Goal: Entertainment & Leisure: Consume media (video, audio)

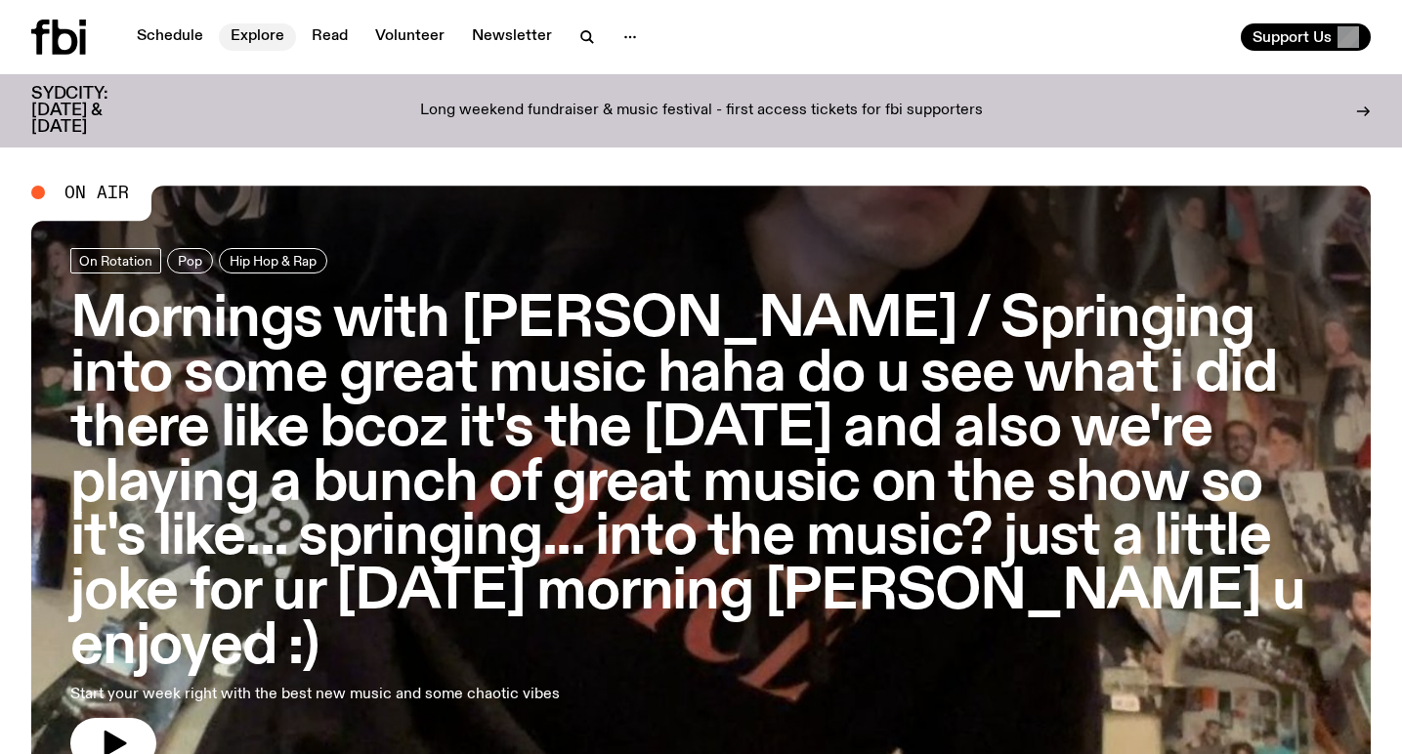
click at [263, 38] on link "Explore" at bounding box center [257, 36] width 77 height 27
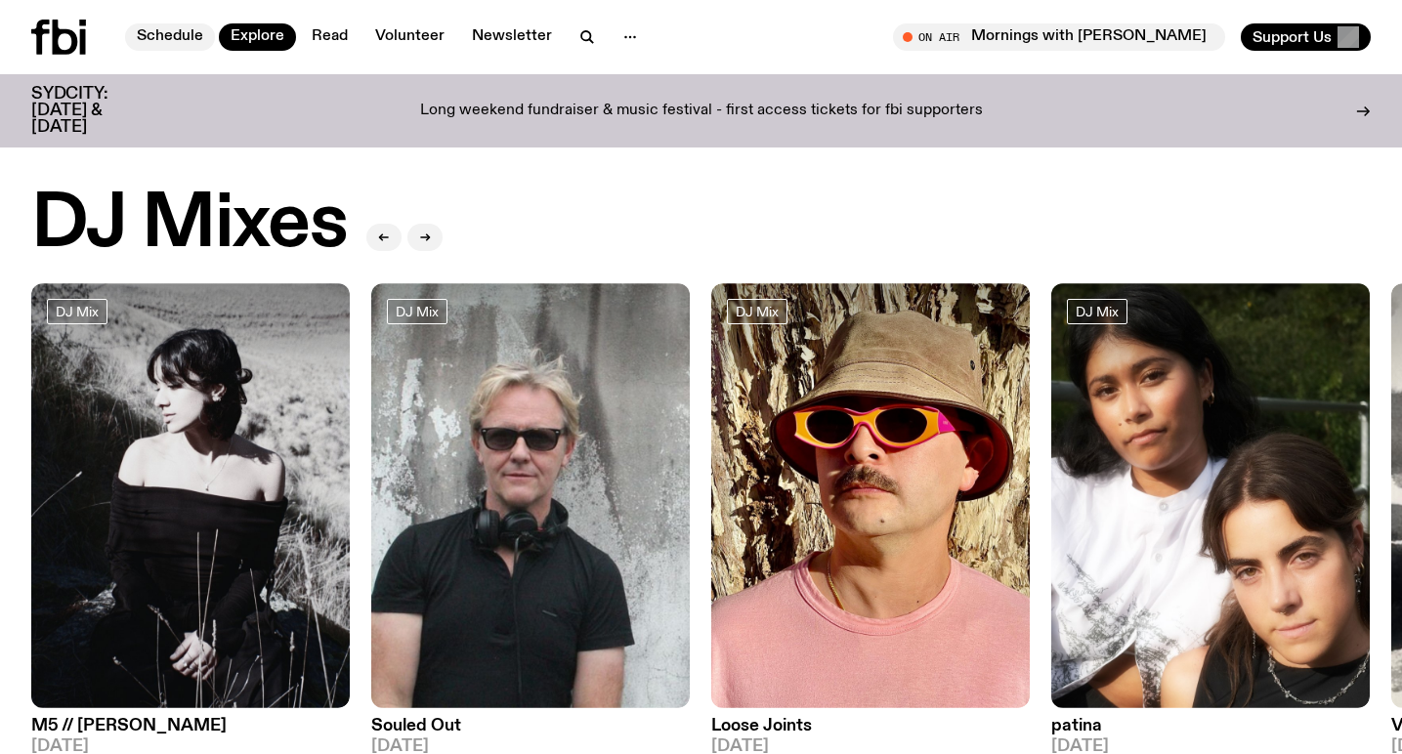
click at [171, 36] on link "Schedule" at bounding box center [170, 36] width 90 height 27
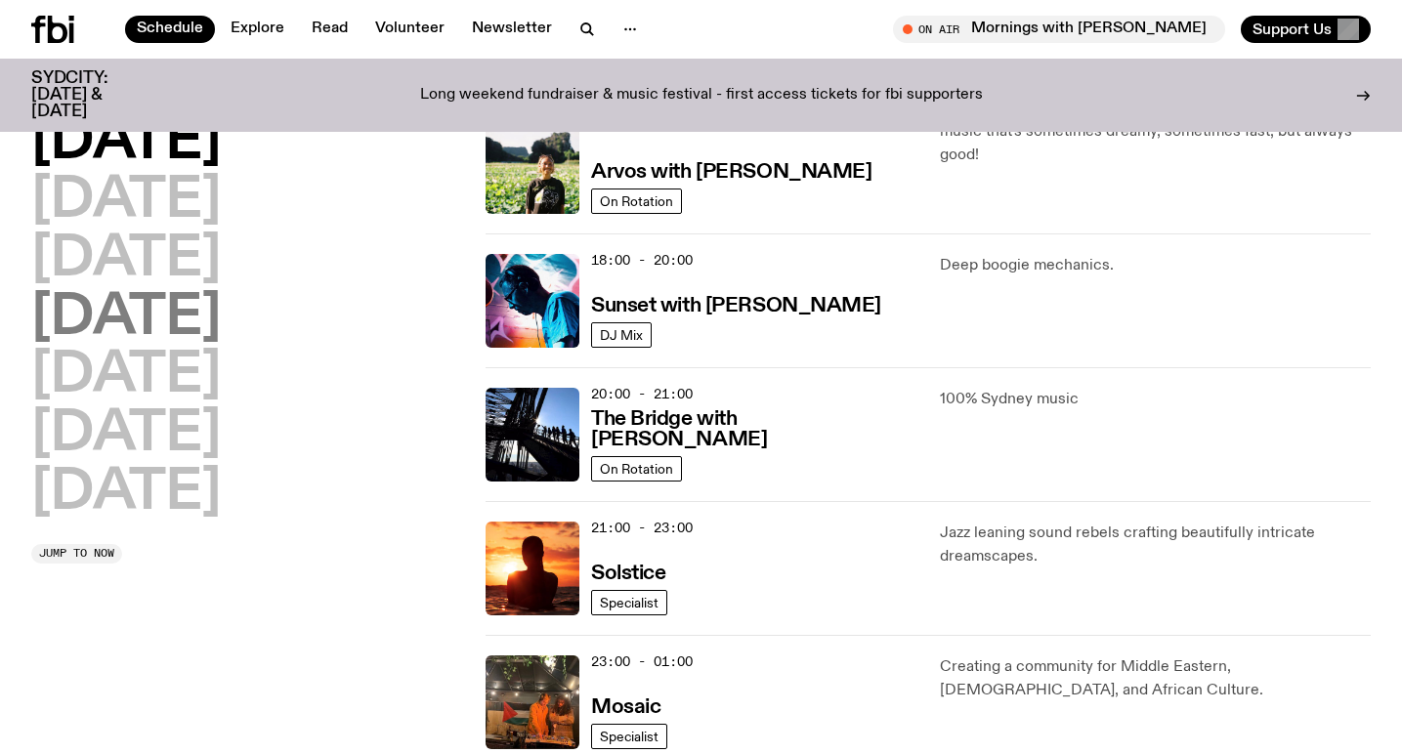
scroll to position [745, 0]
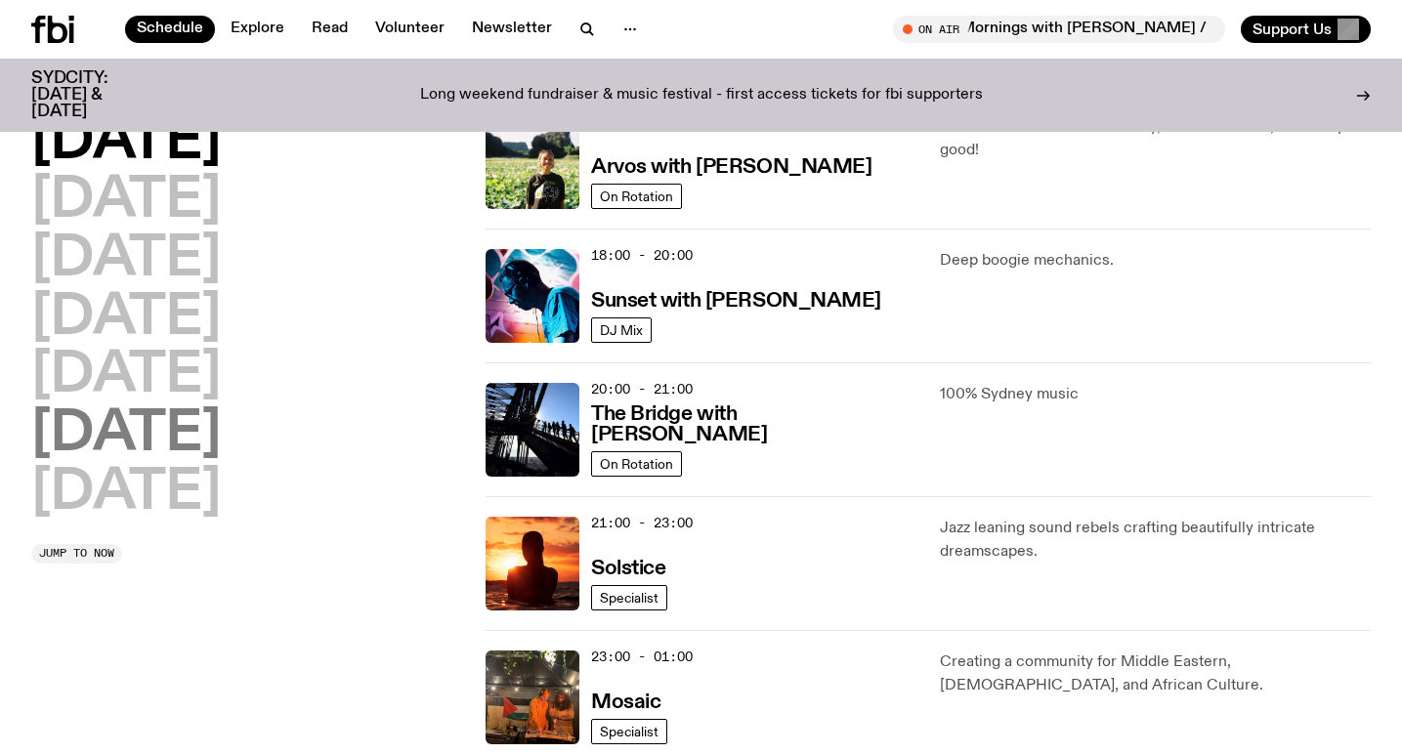
click at [157, 443] on h2 "[DATE]" at bounding box center [126, 434] width 190 height 55
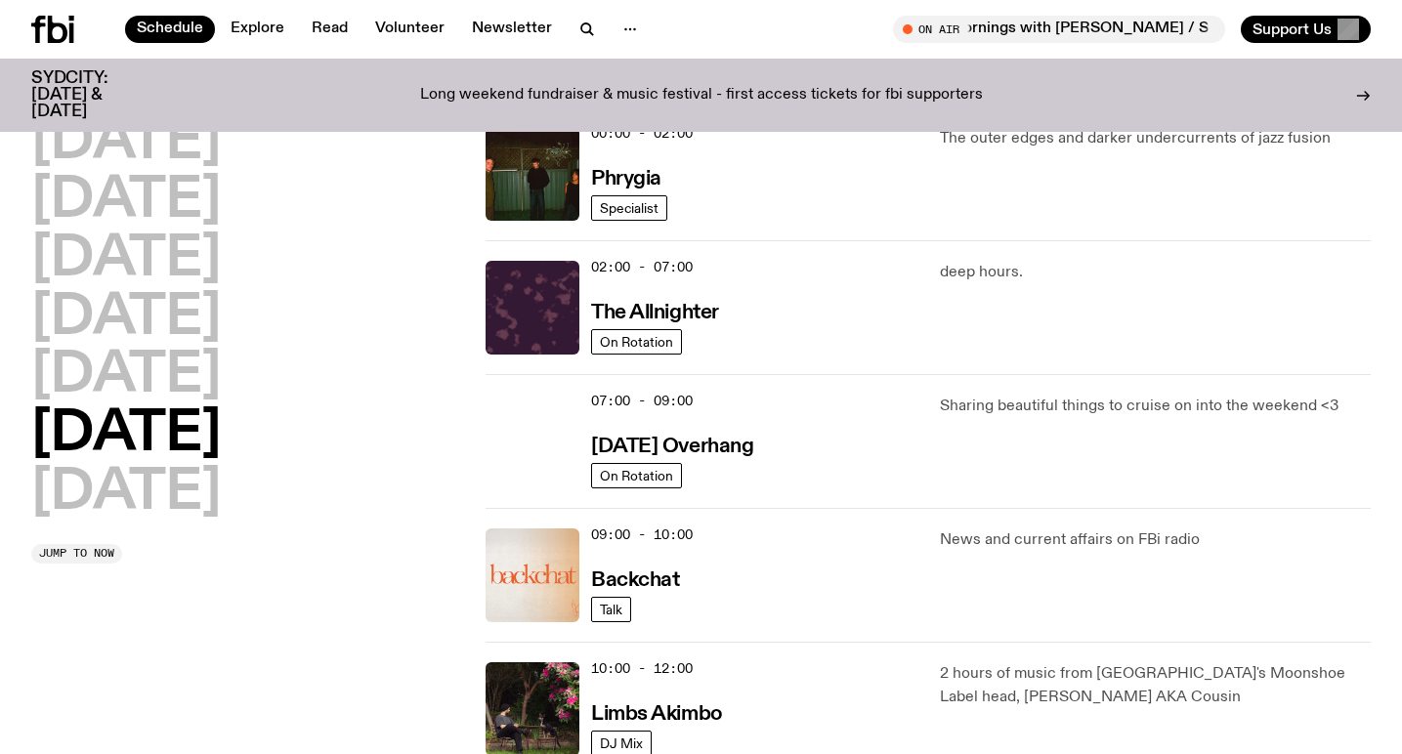
scroll to position [55, 0]
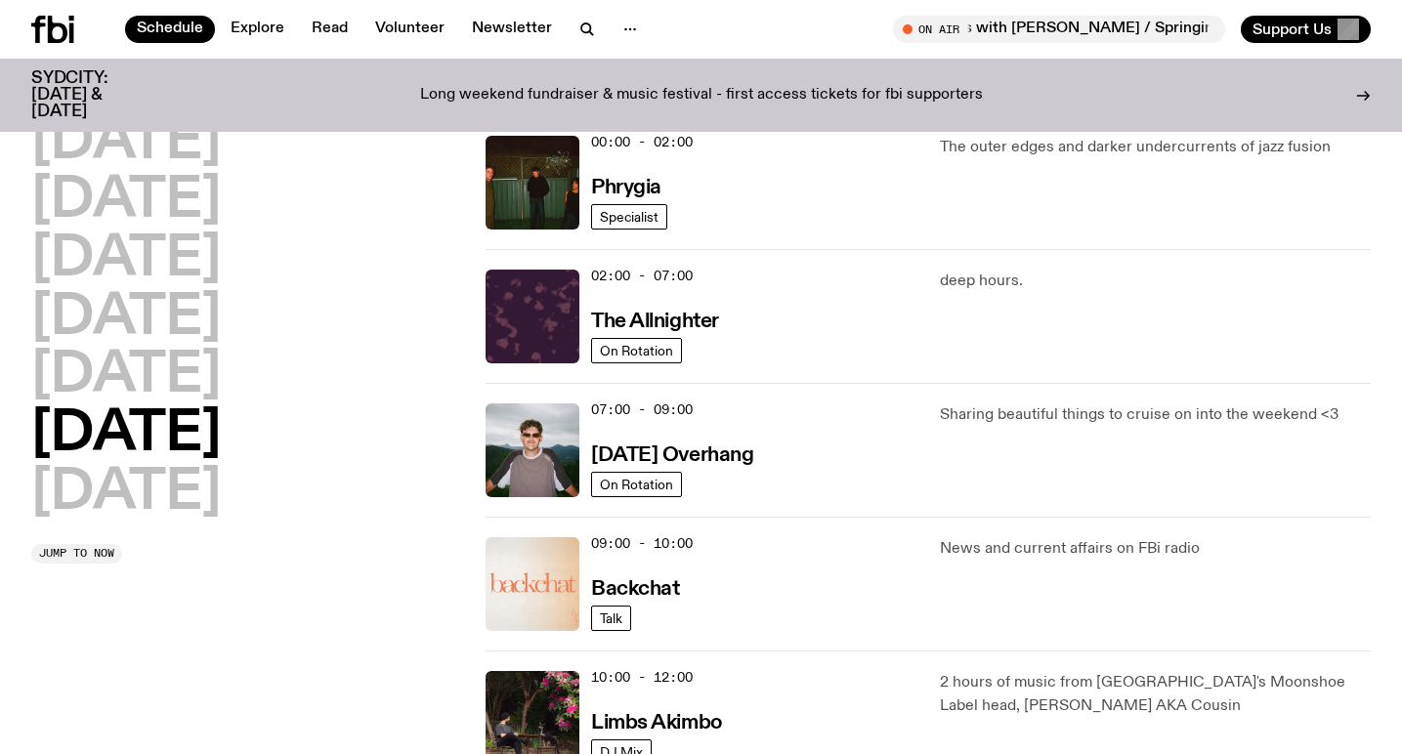
click at [561, 587] on img at bounding box center [533, 584] width 94 height 94
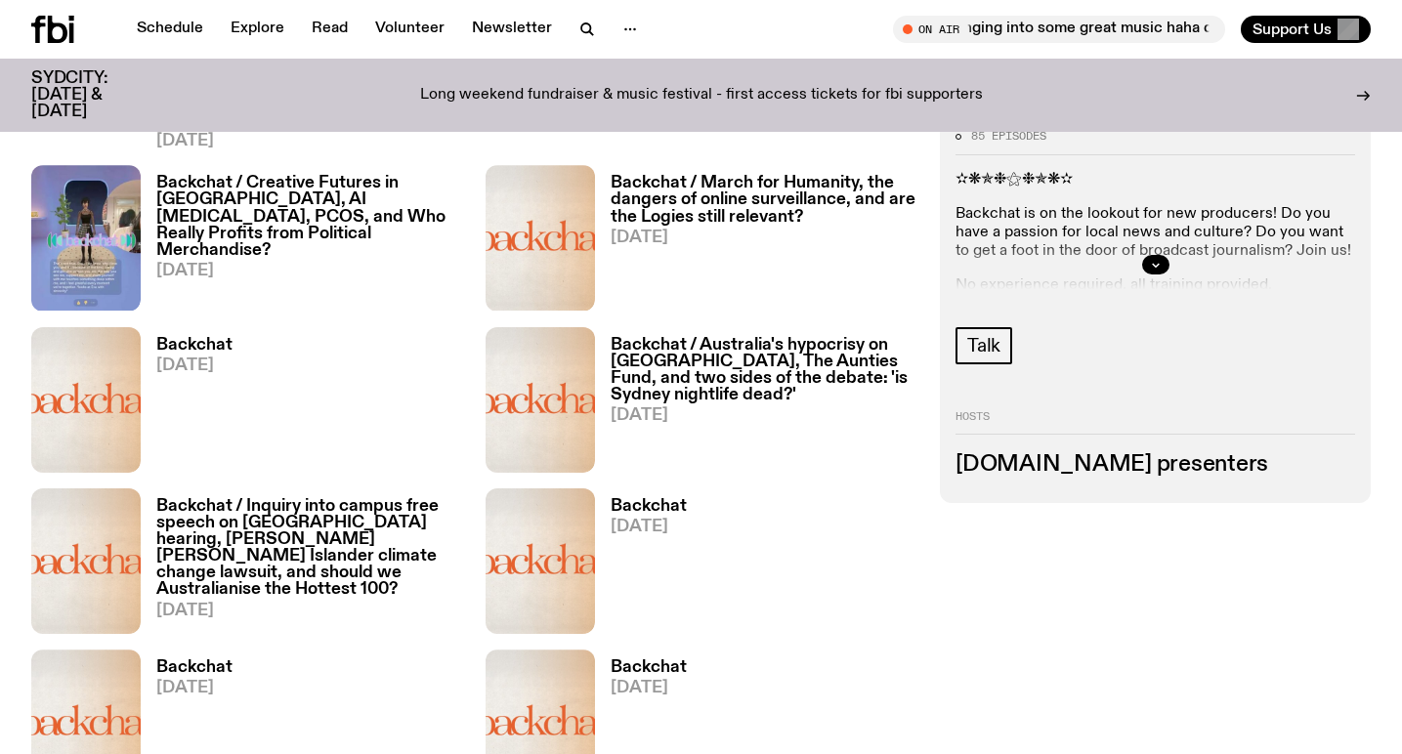
scroll to position [1227, 0]
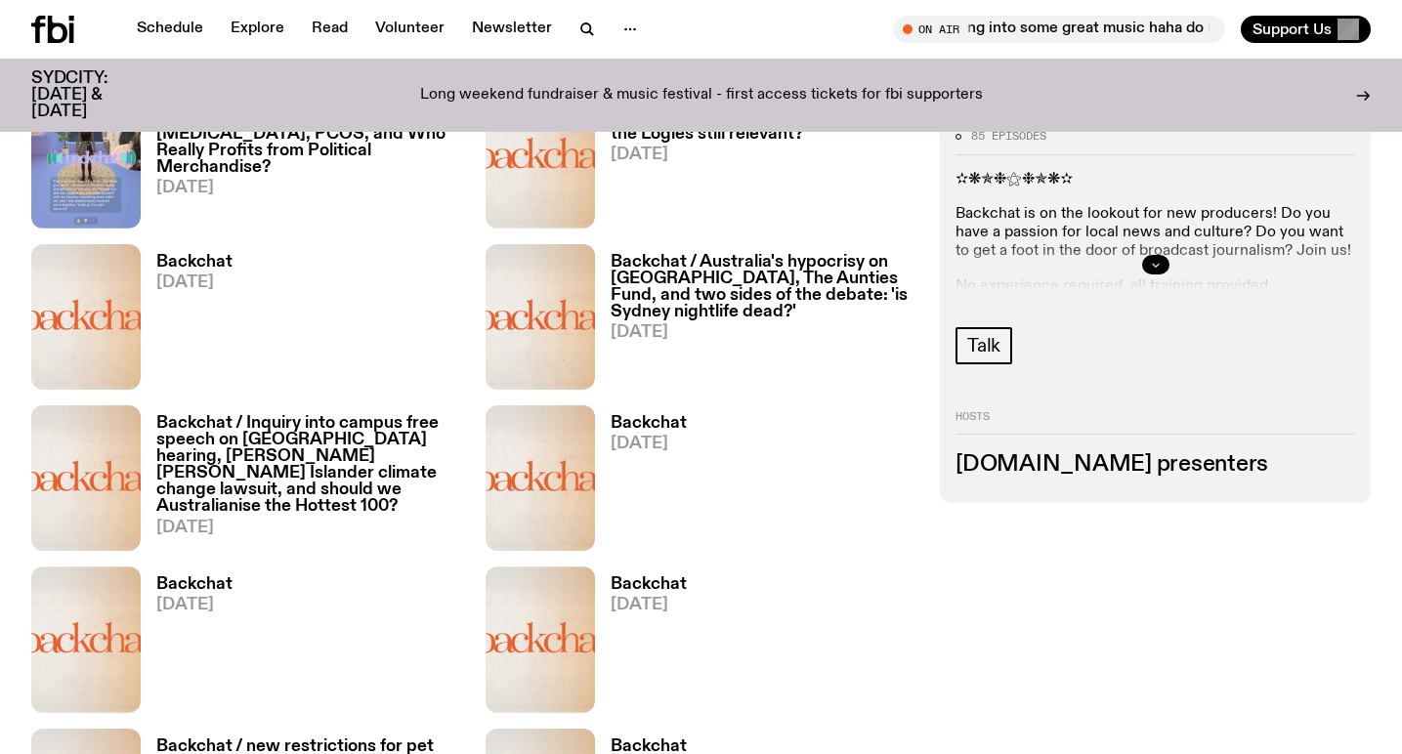
click at [1155, 267] on icon "button" at bounding box center [1155, 265] width 7 height 3
